Goal: Check status: Check status

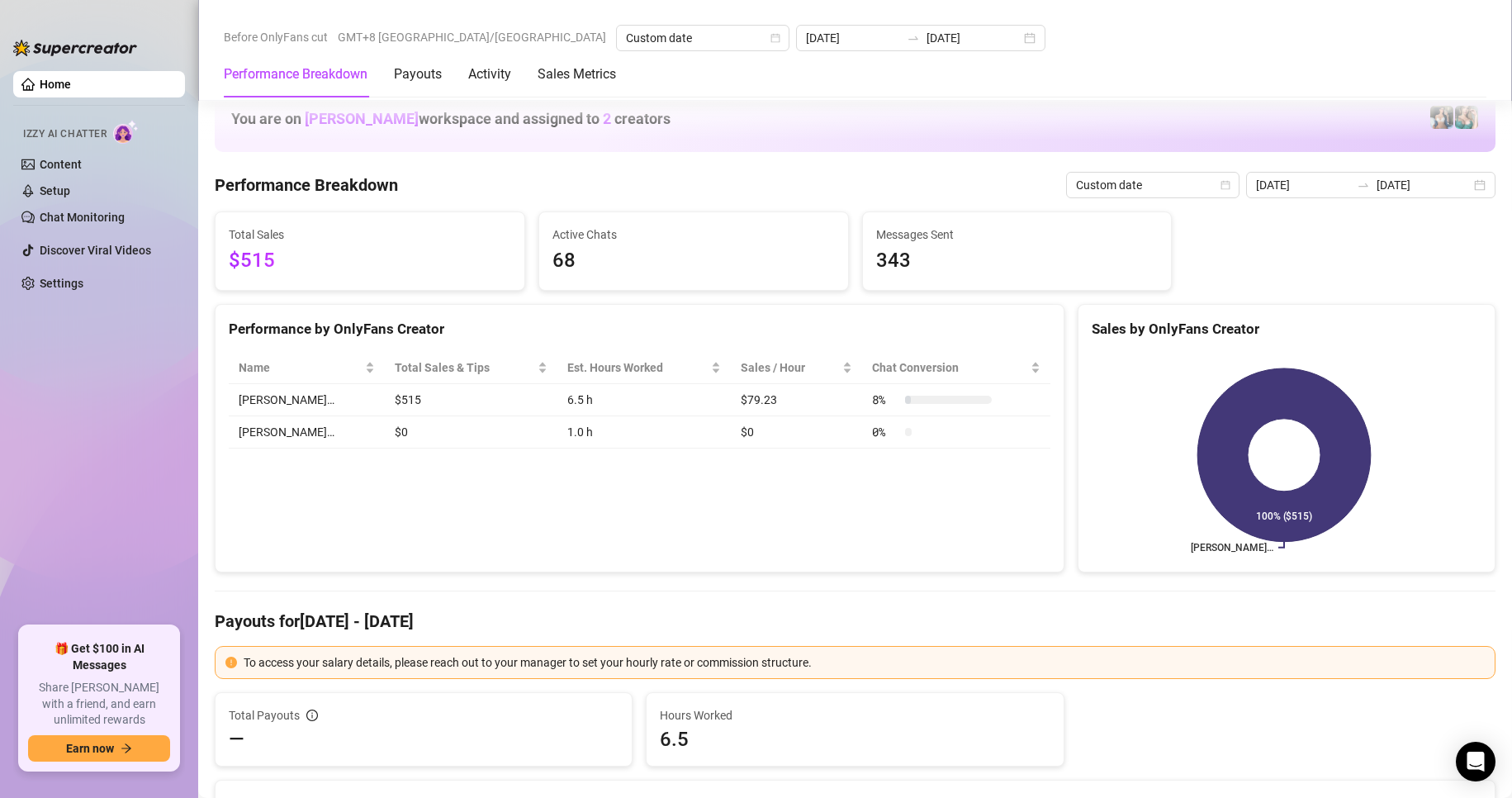
scroll to position [2203, 0]
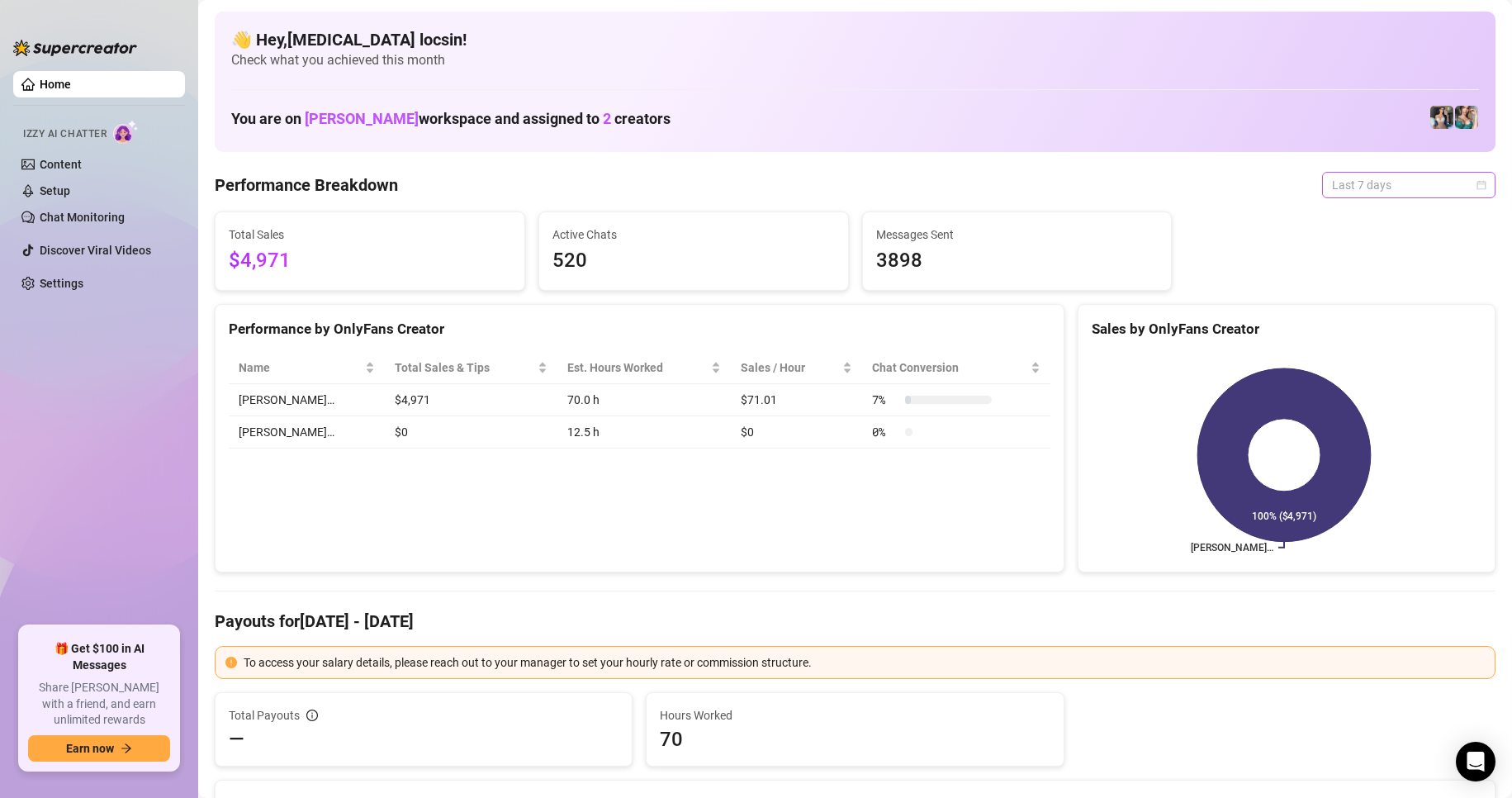
click at [1390, 188] on span "Last 7 days" at bounding box center [1408, 185] width 154 height 25
click at [1365, 320] on div "Custom date" at bounding box center [1394, 323] width 147 height 18
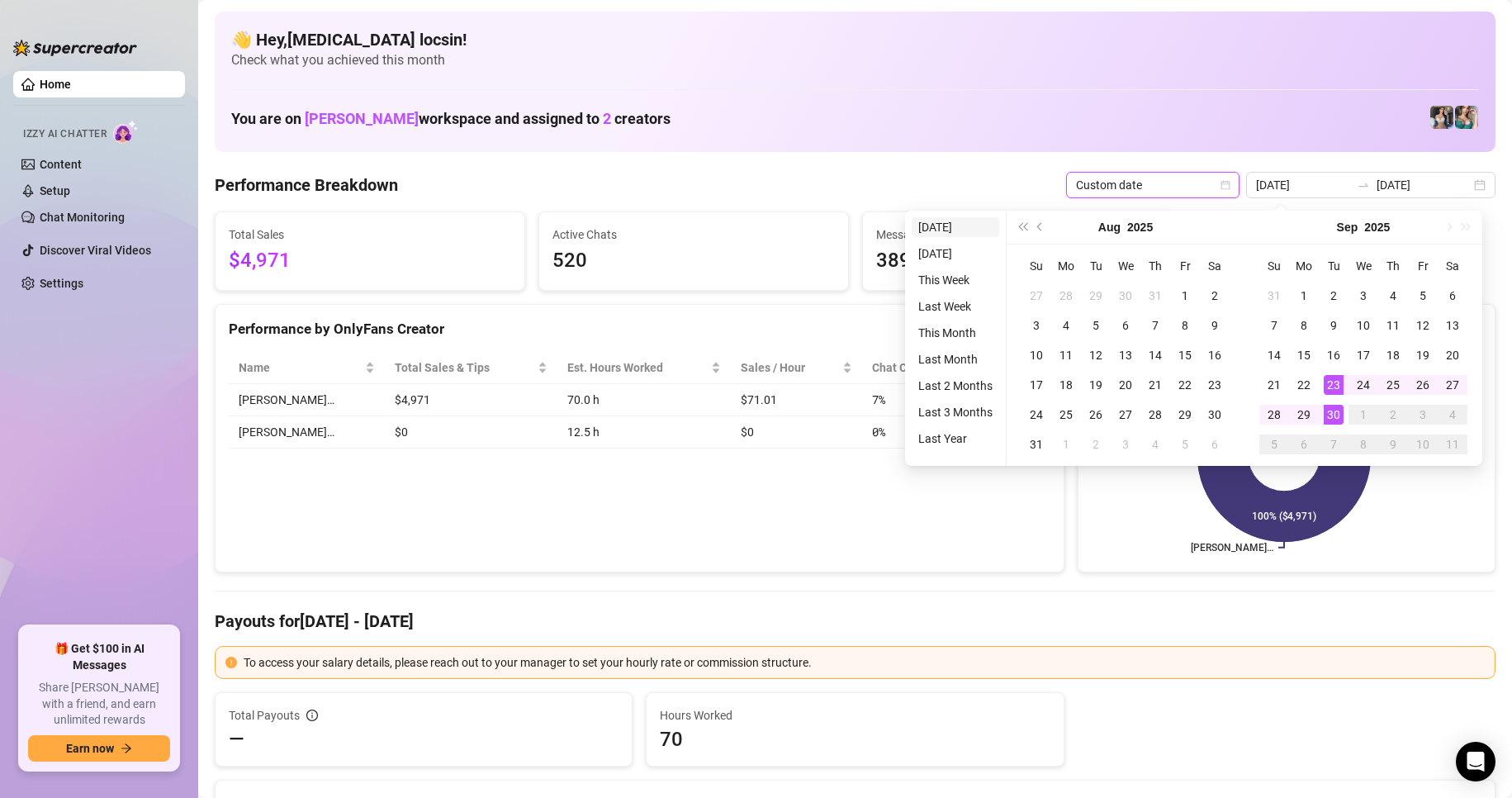
type input "[DATE]"
click at [962, 224] on li "[DATE]" at bounding box center [956, 226] width 88 height 20
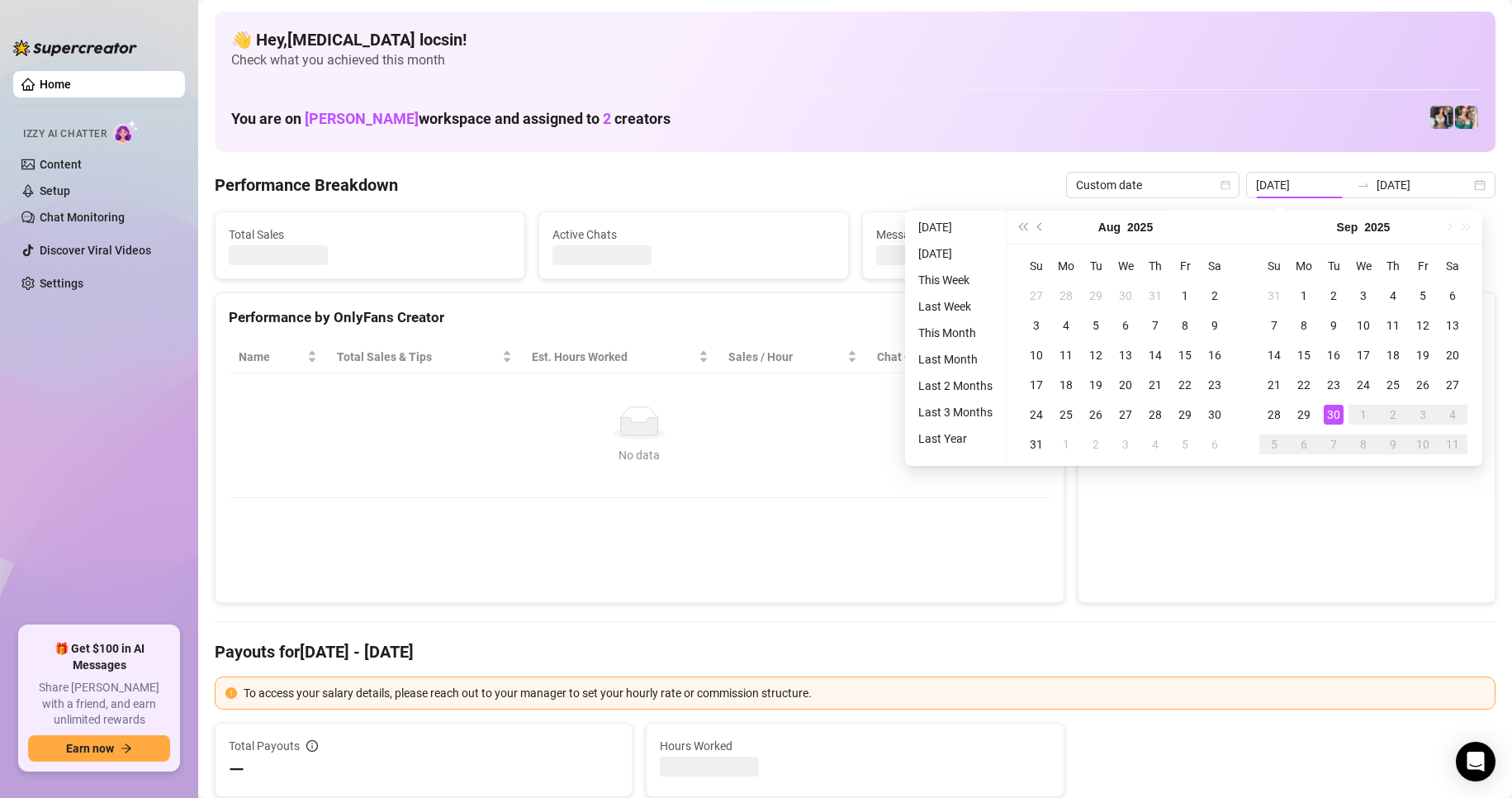
type input "[DATE]"
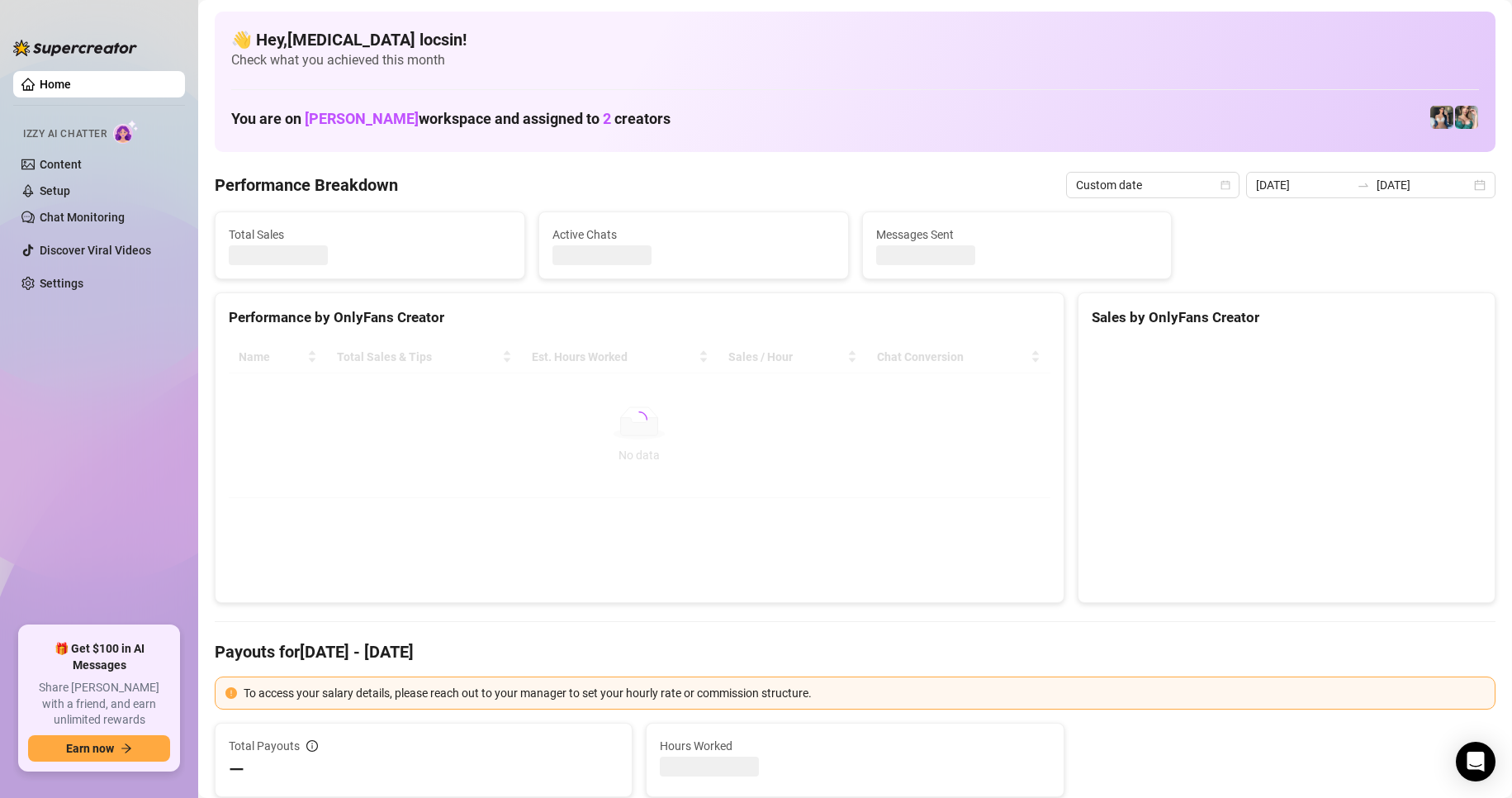
click at [952, 184] on div "Performance Breakdown Custom date 2025-09-30 2025-09-30" at bounding box center [855, 185] width 1280 height 26
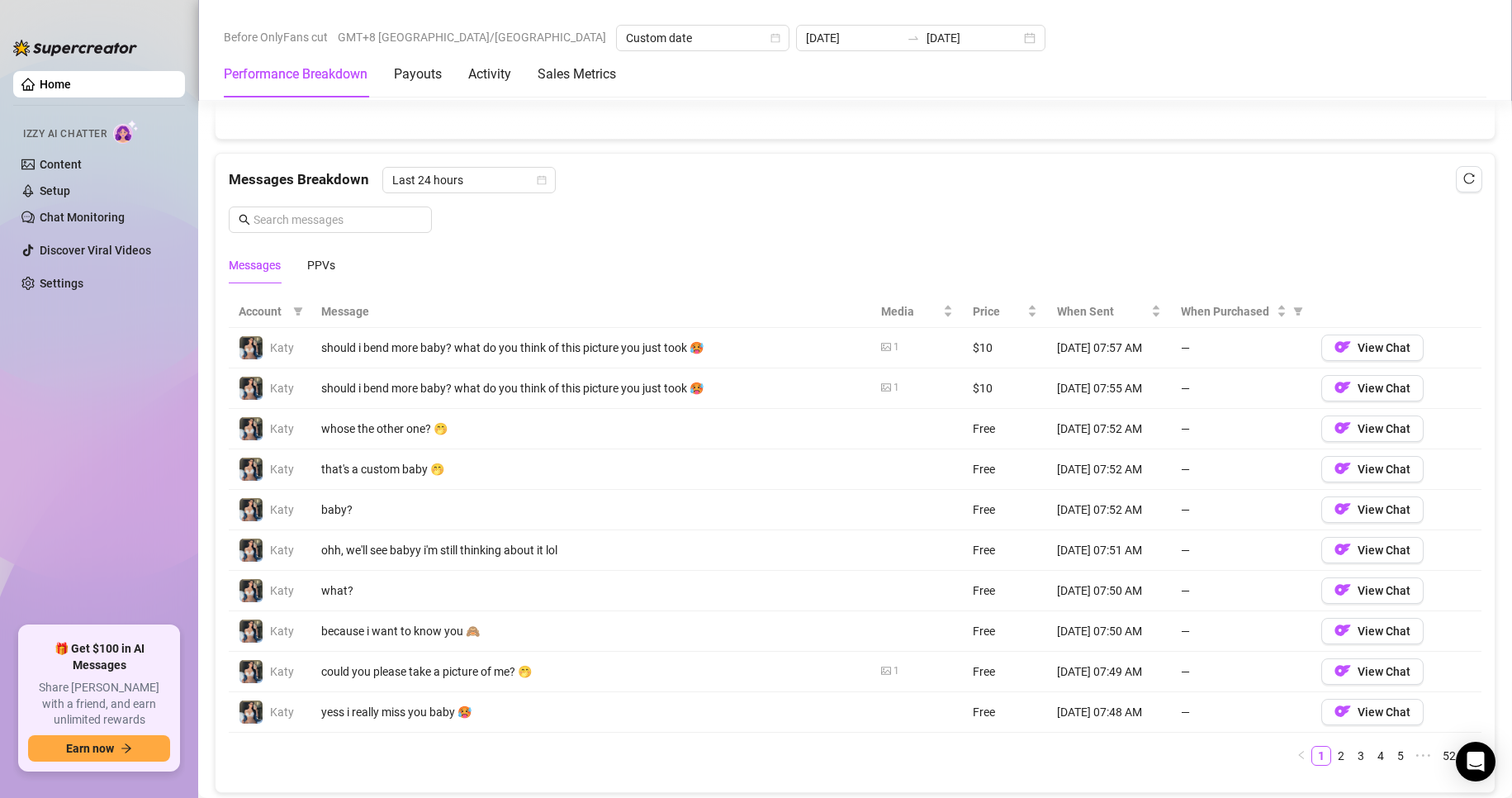
scroll to position [1927, 0]
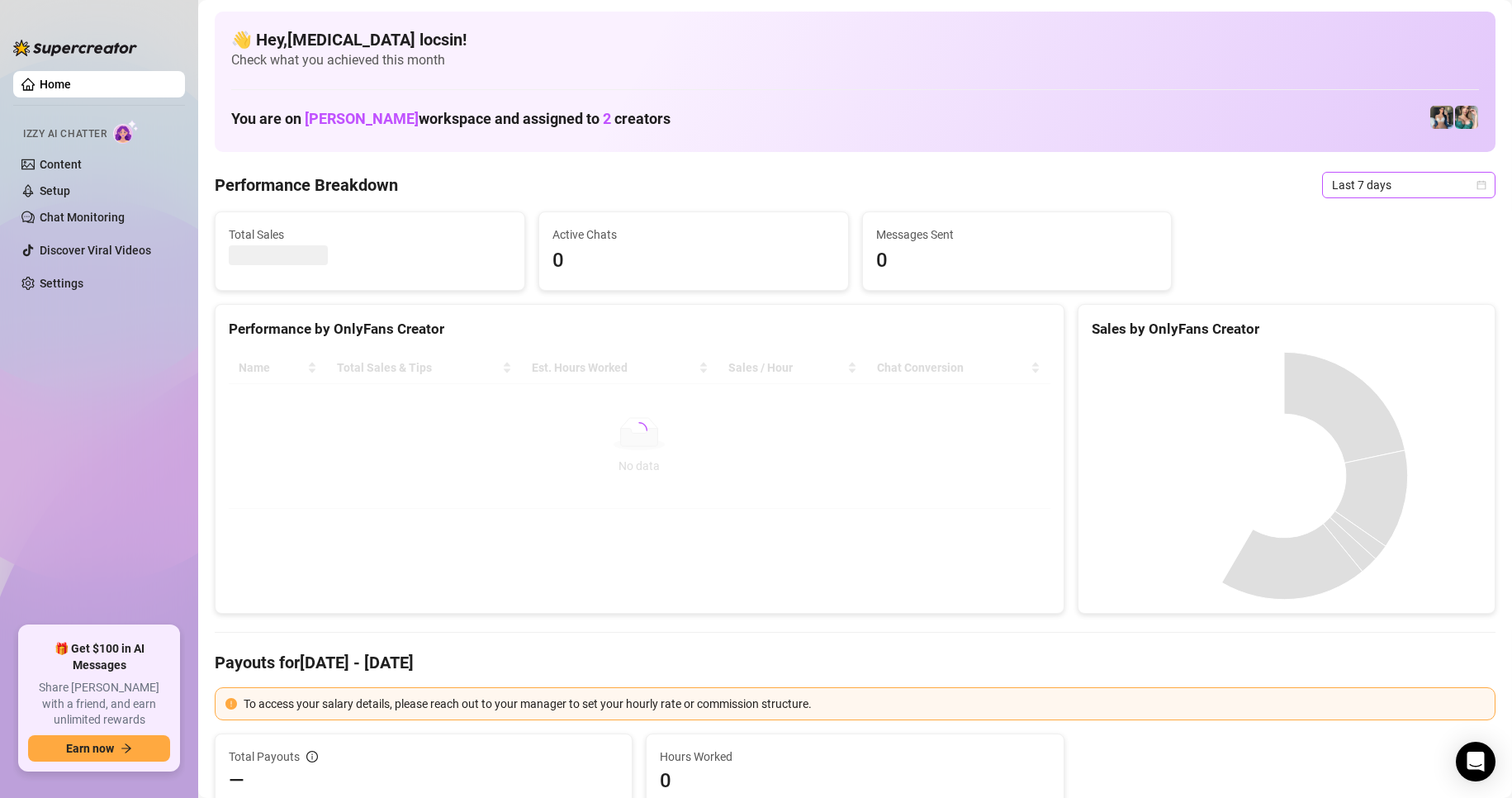
click at [1374, 189] on span "Last 7 days" at bounding box center [1408, 185] width 154 height 25
click at [1396, 320] on div "Custom date" at bounding box center [1394, 323] width 147 height 18
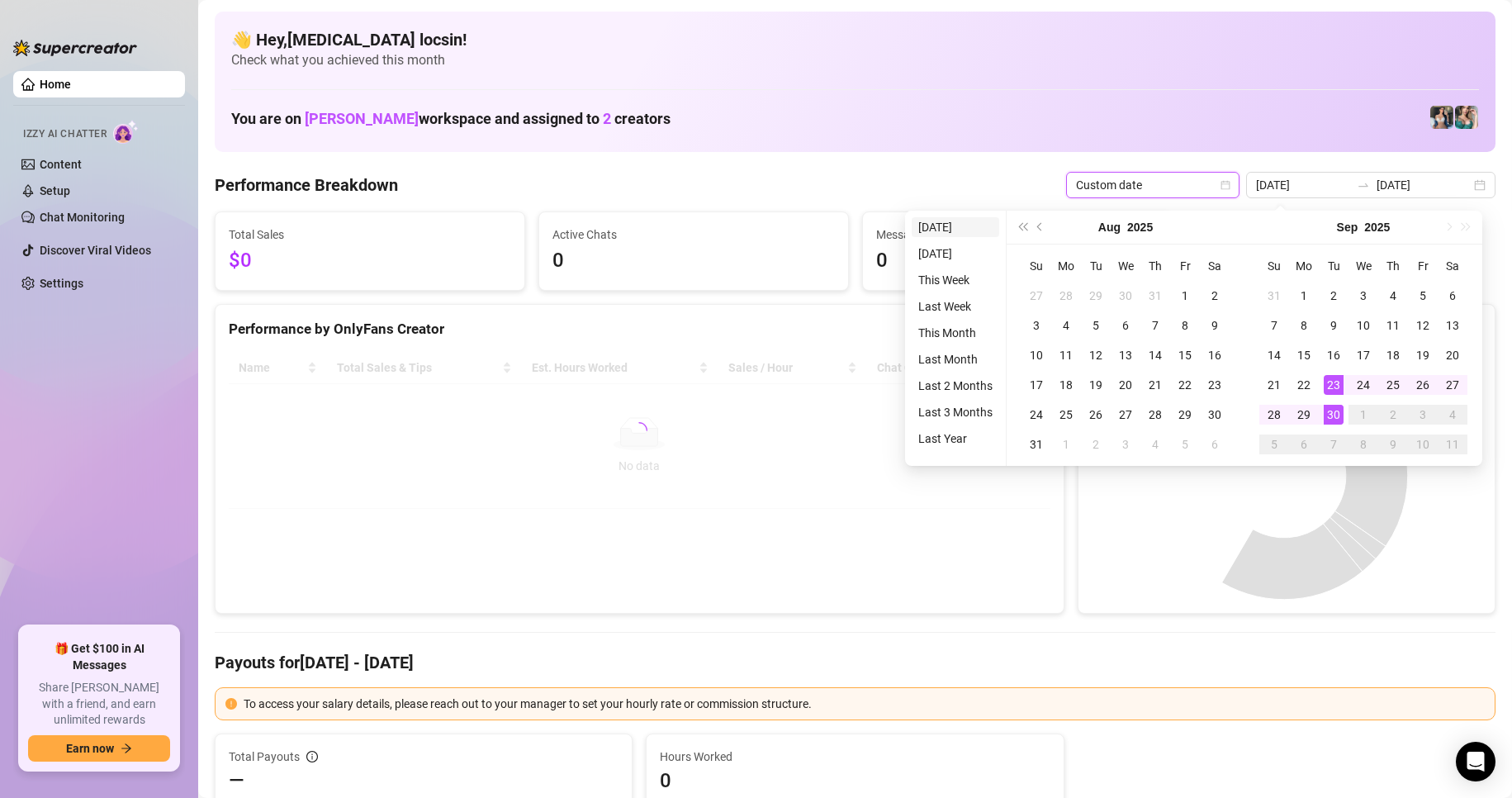
type input "[DATE]"
click at [927, 228] on li "[DATE]" at bounding box center [956, 226] width 88 height 20
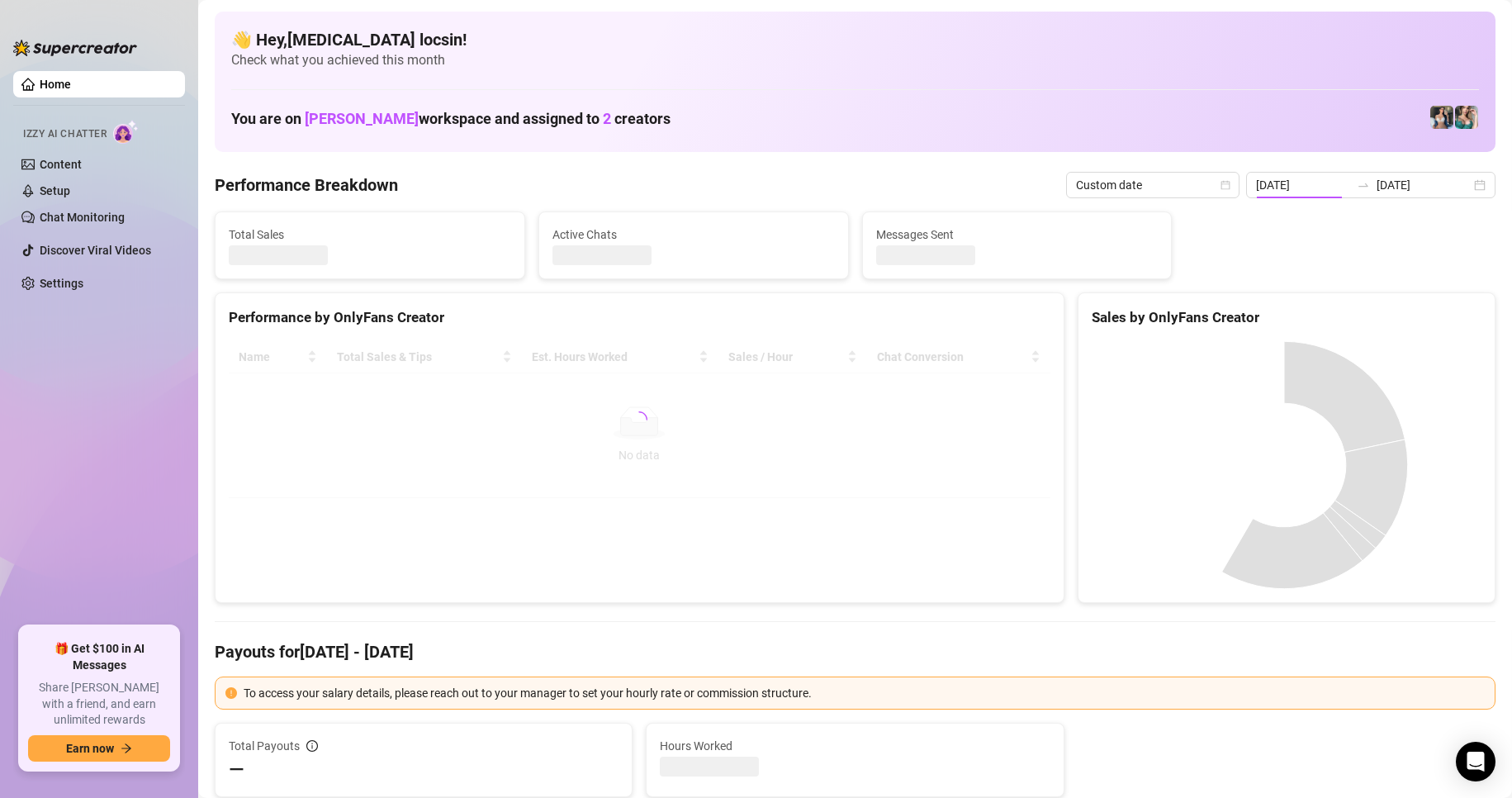
type input "[DATE]"
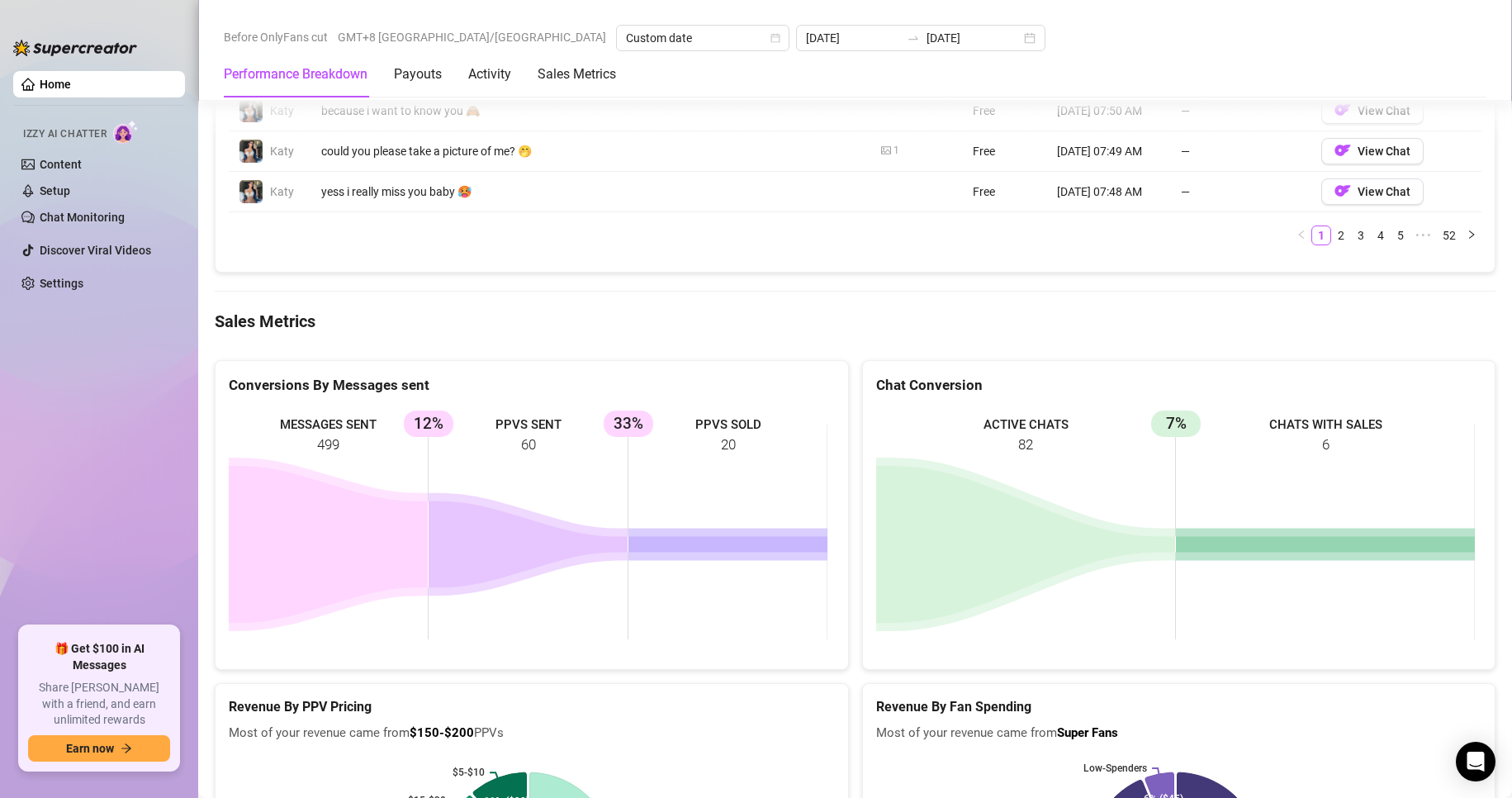
scroll to position [1927, 0]
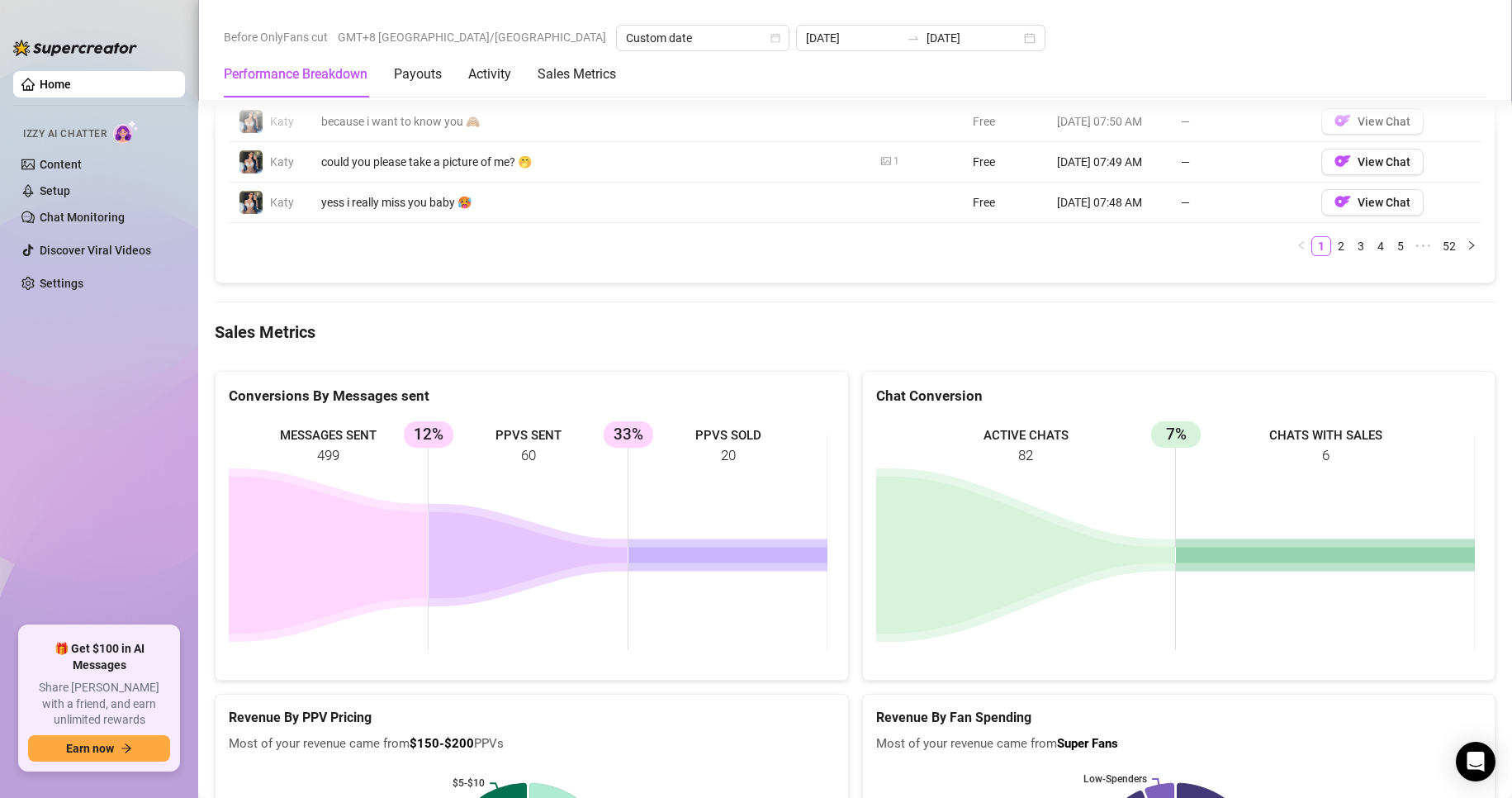
drag, startPoint x: 1308, startPoint y: 461, endPoint x: 1360, endPoint y: 468, distance: 52.5
click at [1355, 466] on rect at bounding box center [1175, 543] width 598 height 248
drag, startPoint x: 1332, startPoint y: 455, endPoint x: 1315, endPoint y: 448, distance: 18.4
click at [1329, 454] on rect at bounding box center [1175, 543] width 598 height 248
click at [1315, 448] on rect at bounding box center [1175, 543] width 598 height 248
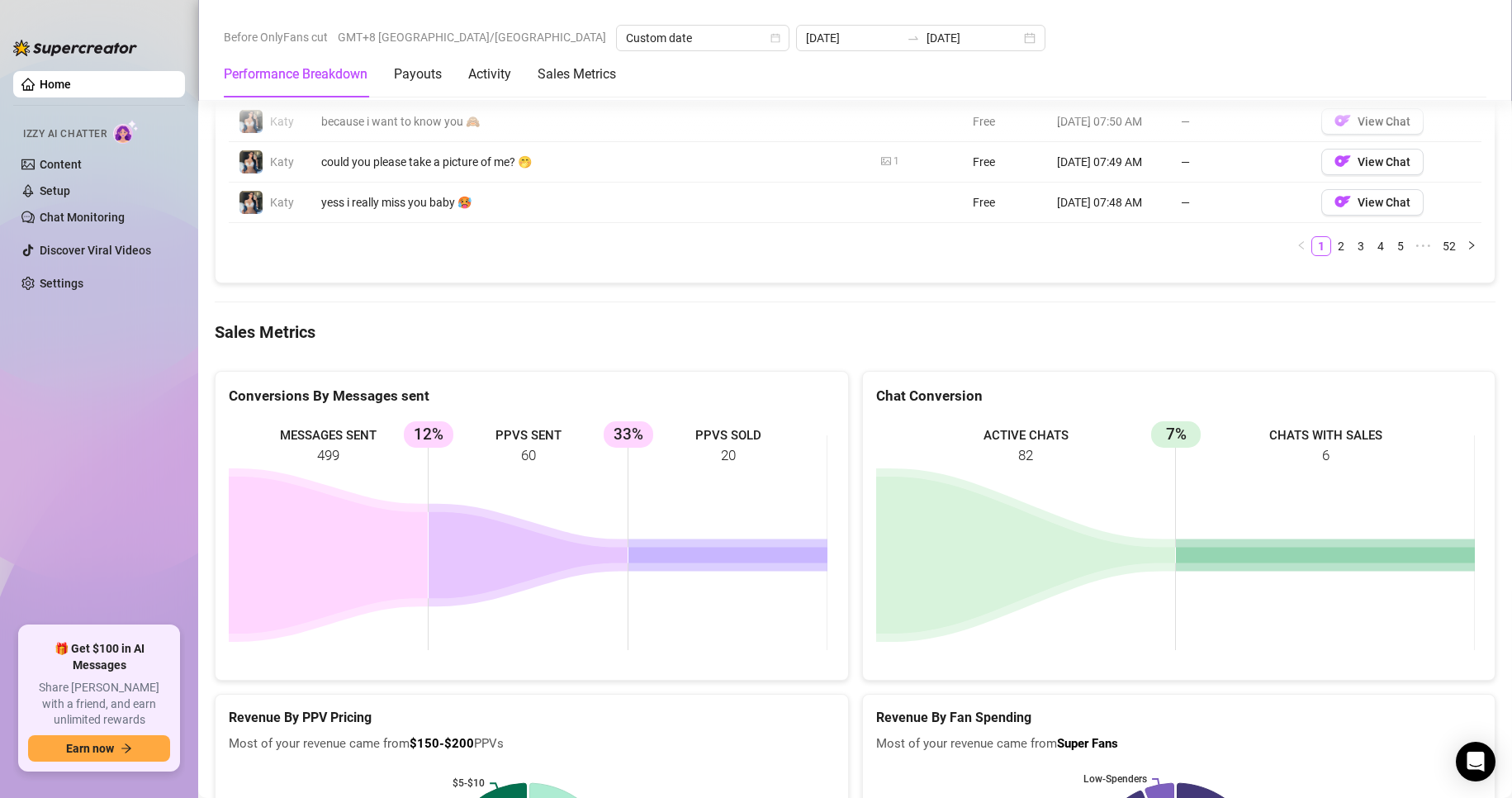
click at [1288, 435] on rect at bounding box center [1175, 543] width 598 height 248
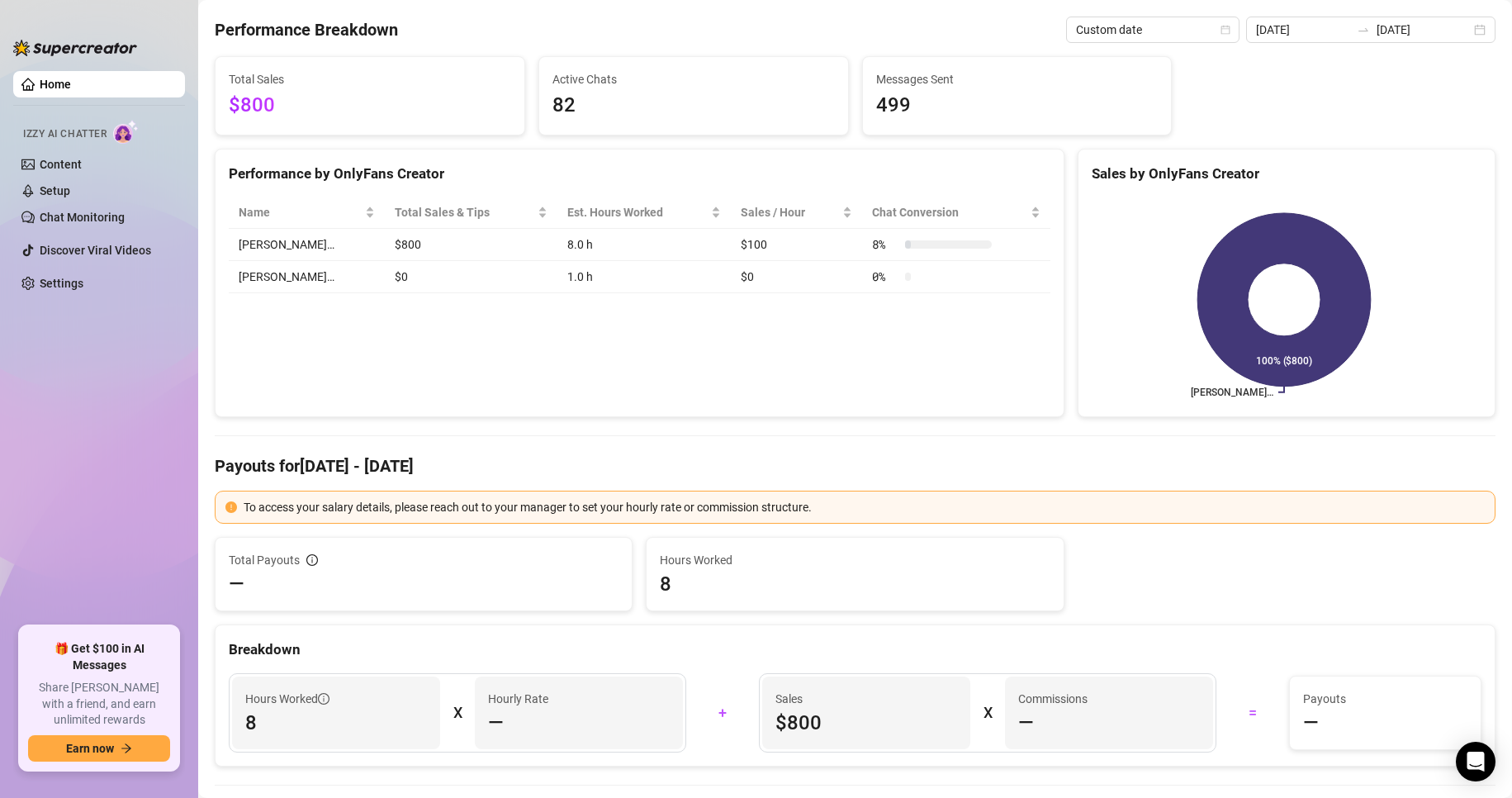
scroll to position [138, 0]
